Goal: Task Accomplishment & Management: Manage account settings

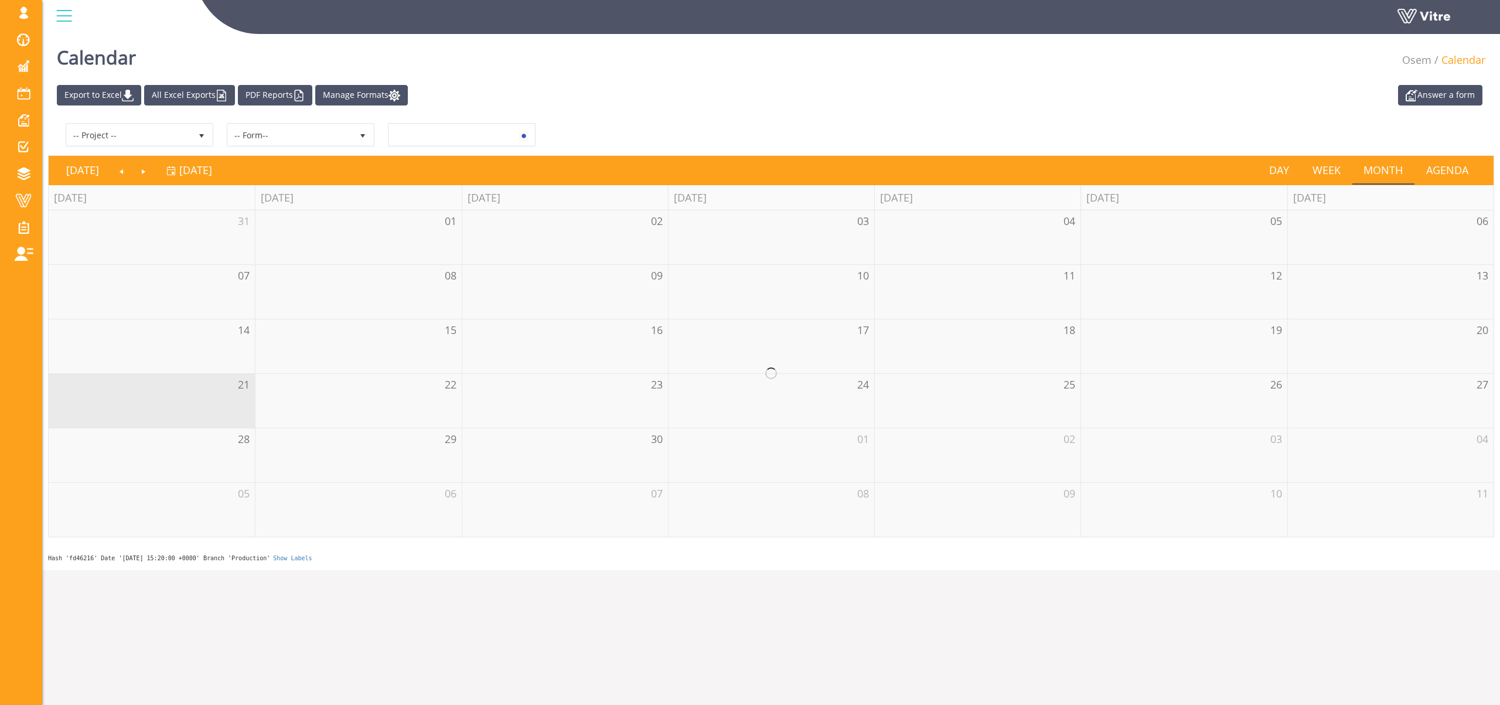
click at [71, 210] on div at bounding box center [771, 373] width 1445 height 326
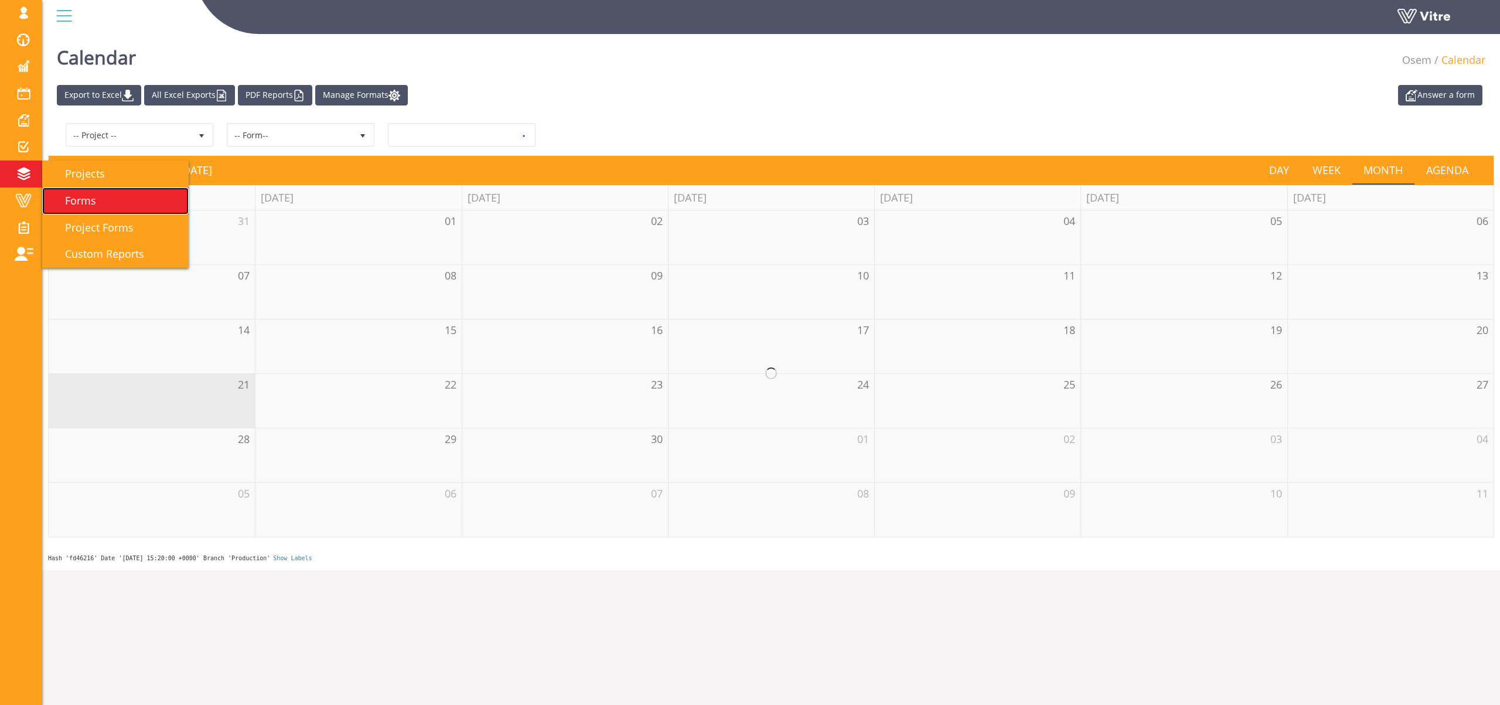
click at [95, 208] on link "Forms" at bounding box center [115, 200] width 146 height 27
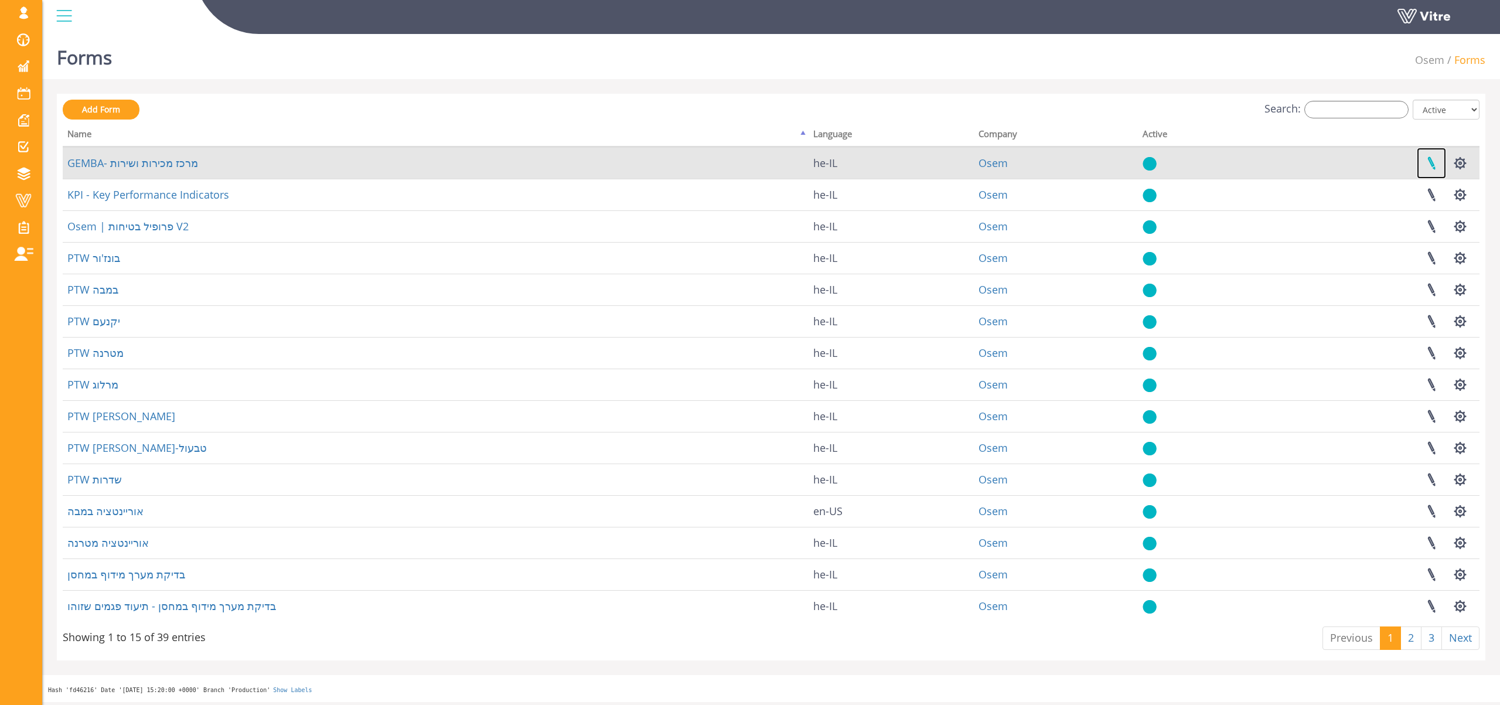
click at [1437, 163] on link at bounding box center [1431, 163] width 29 height 31
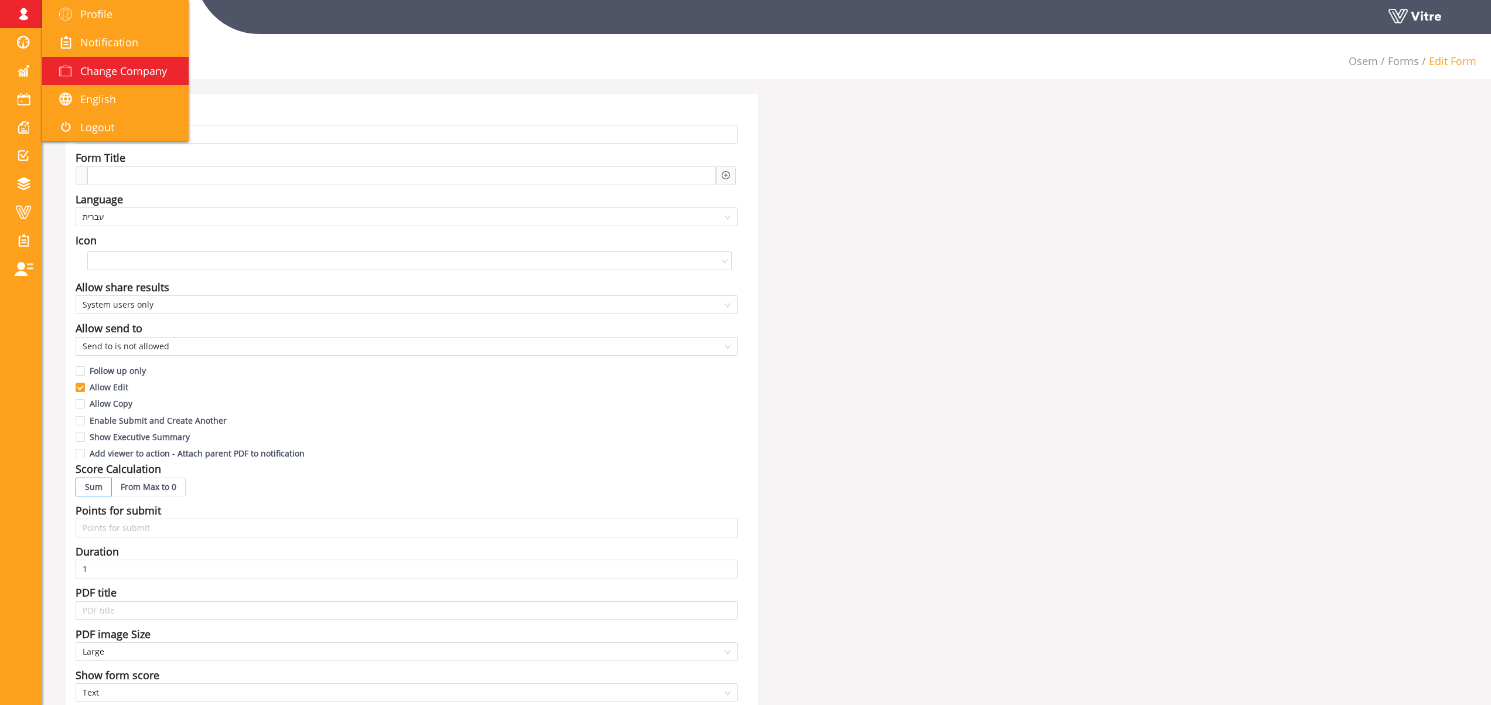
click at [125, 78] on link "Change Company" at bounding box center [115, 71] width 146 height 28
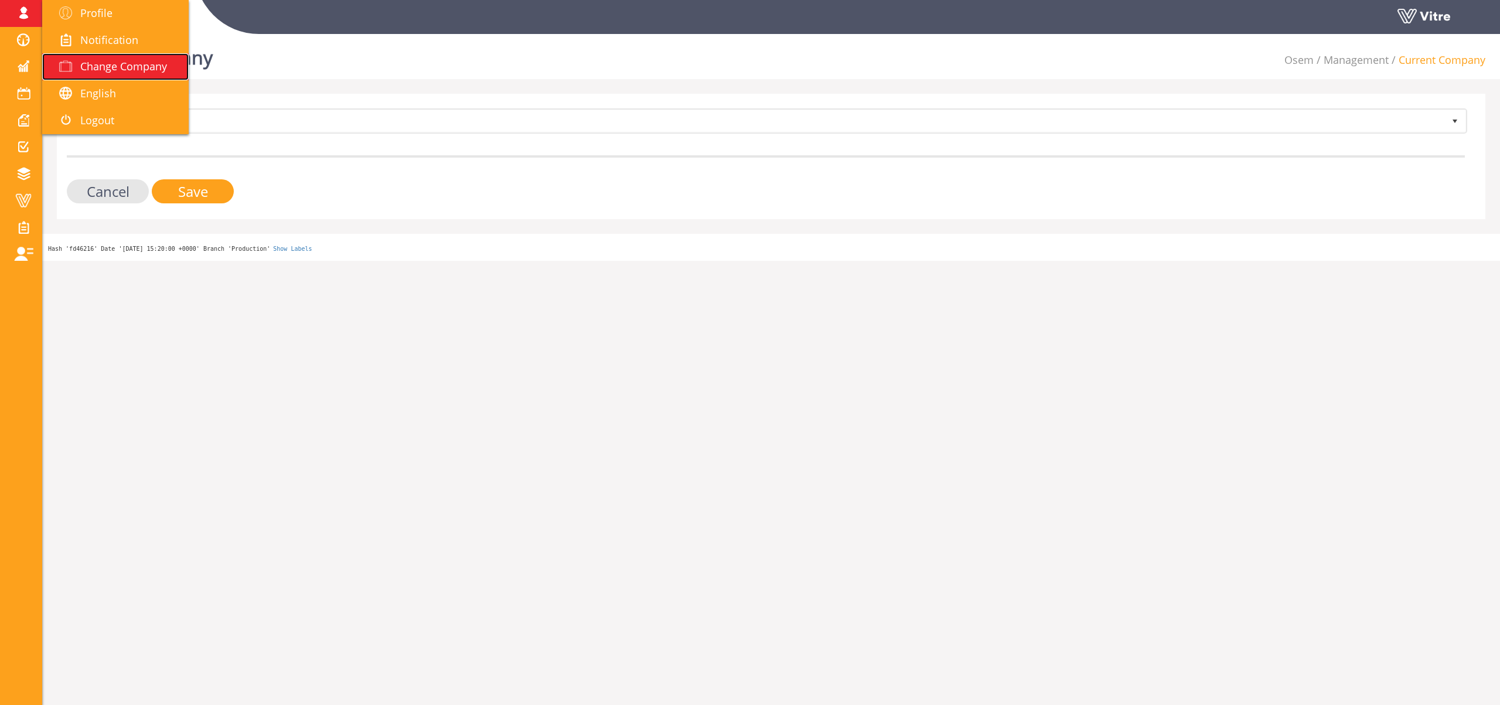
click at [134, 64] on span "Change Company" at bounding box center [123, 66] width 87 height 14
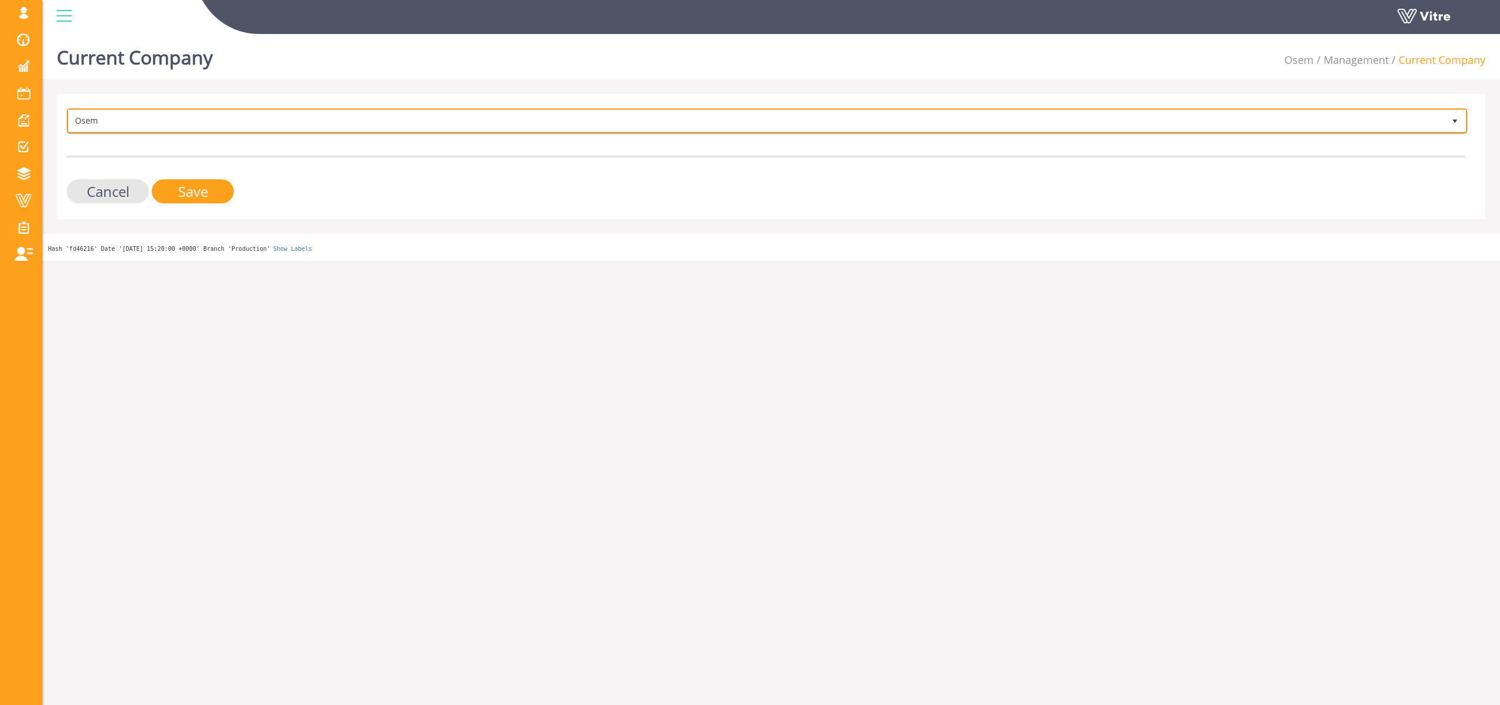
click at [110, 120] on span "Osem" at bounding box center [757, 120] width 1376 height 21
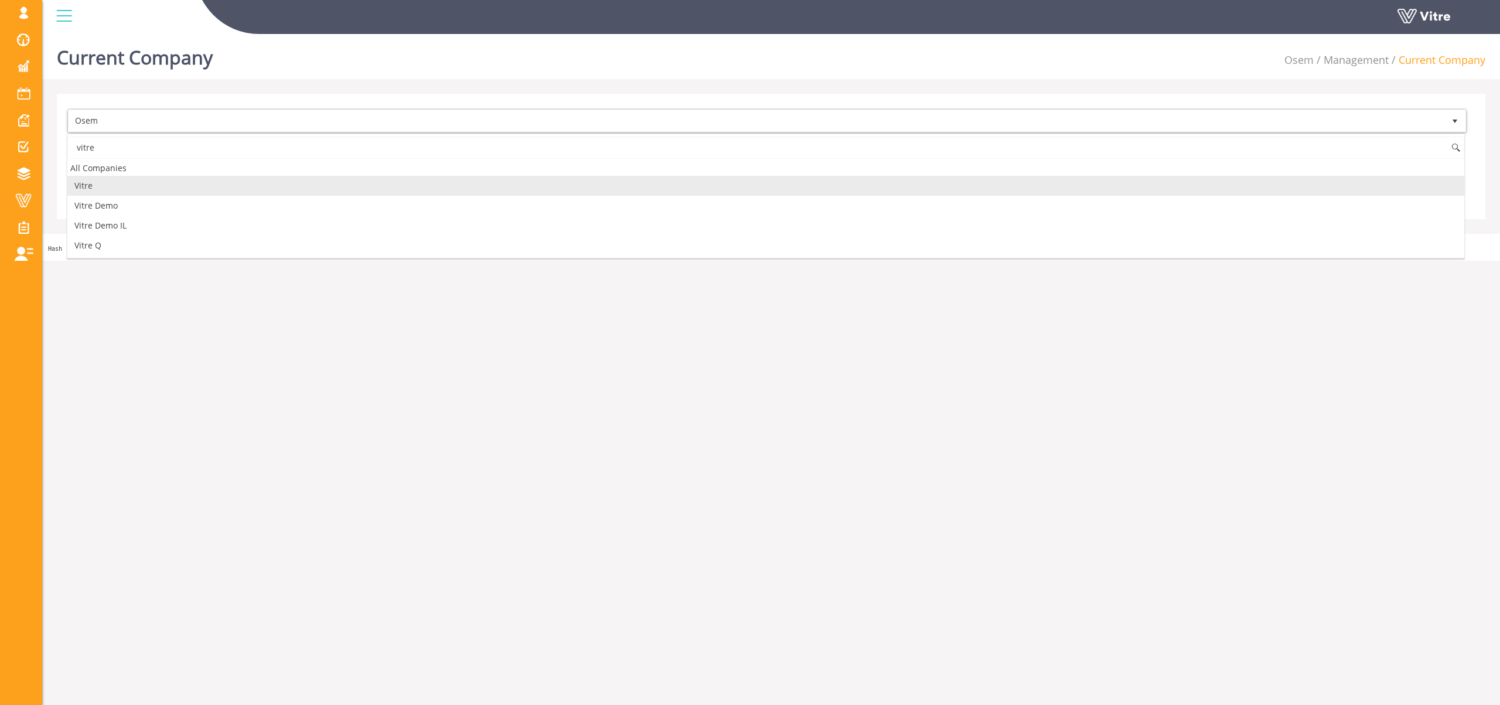
type input "vitre"
